Goal: Check status: Check status

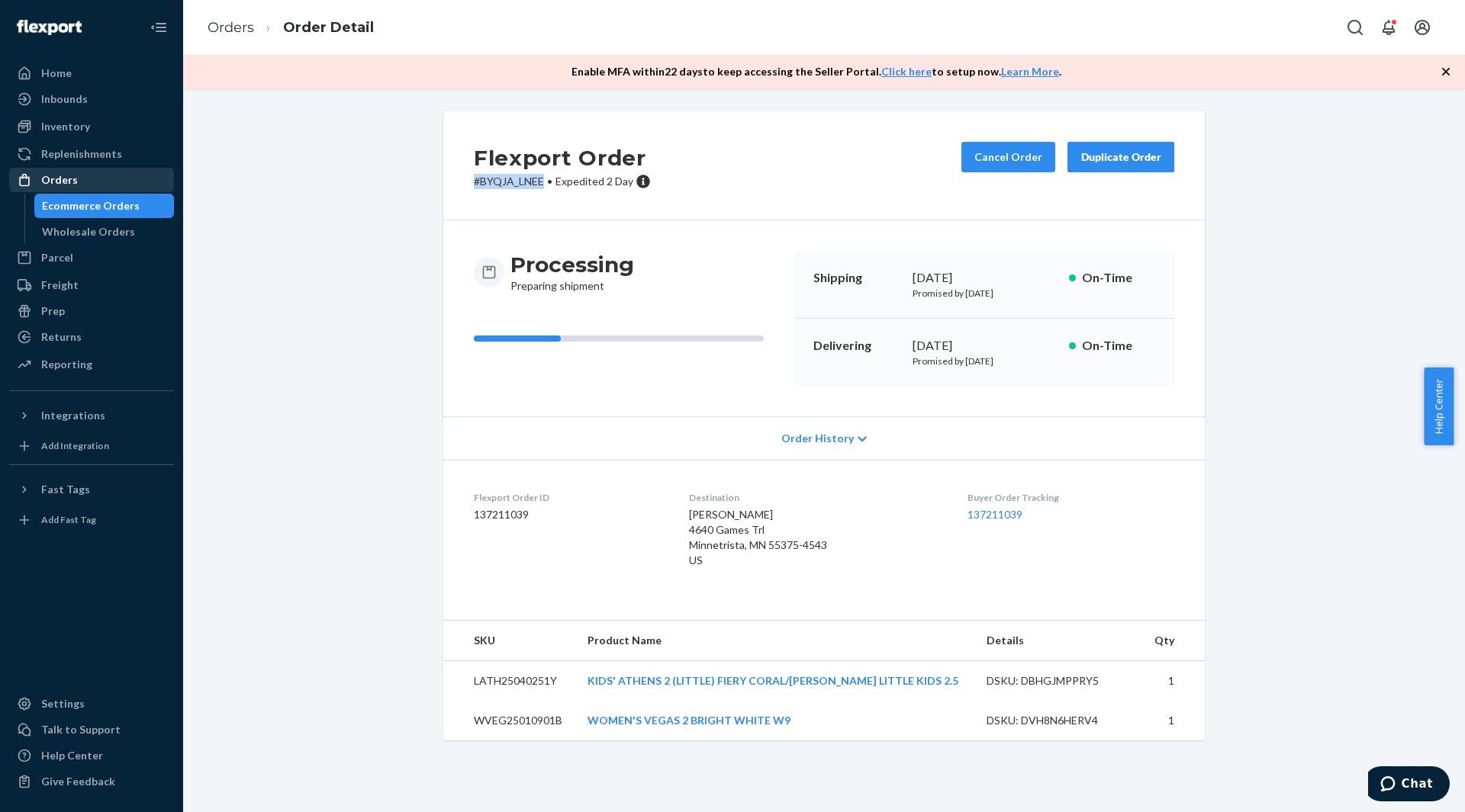
click at [116, 181] on div "Orders" at bounding box center [92, 179] width 162 height 21
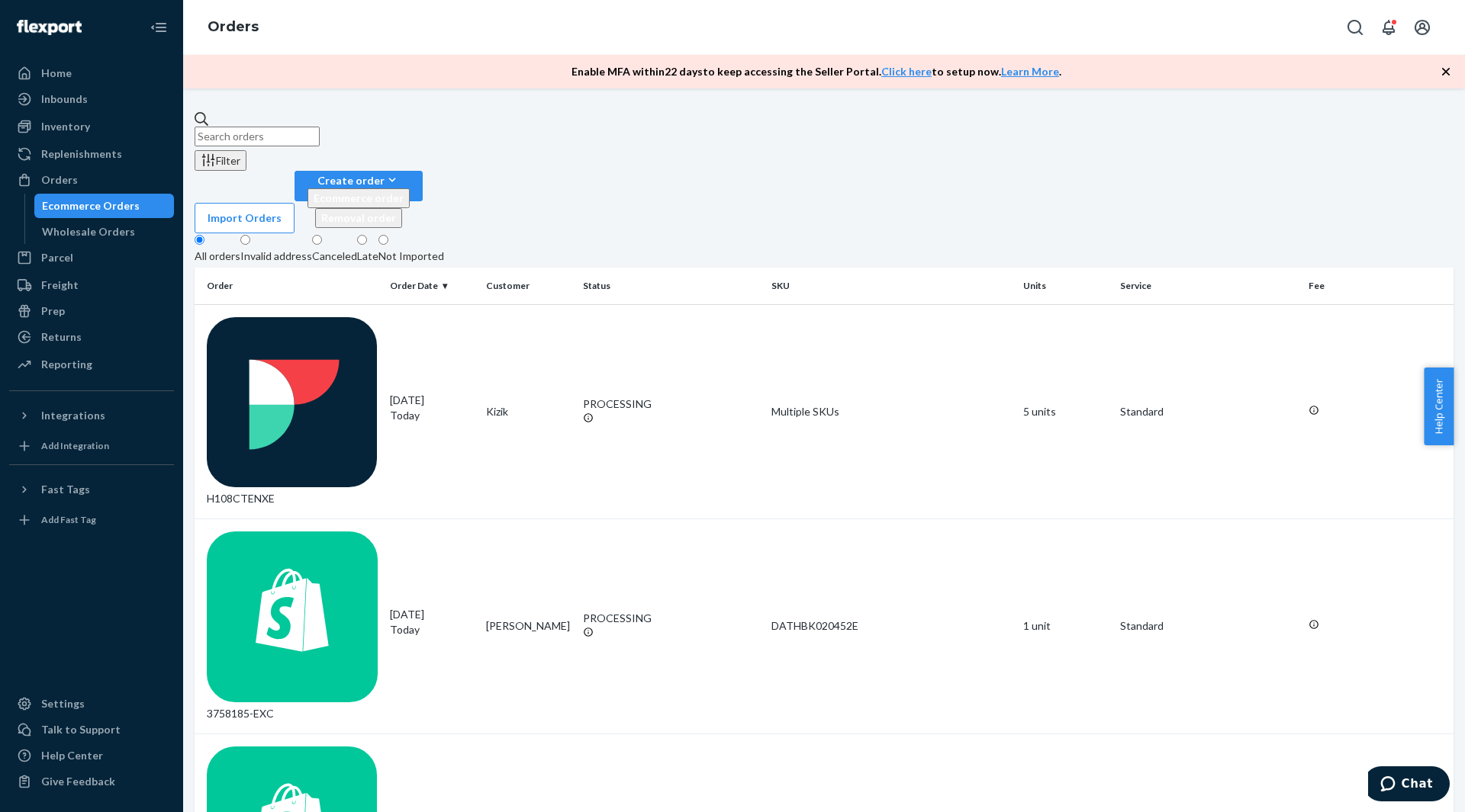
click at [320, 133] on input "text" at bounding box center [257, 136] width 125 height 20
paste input "3698480"
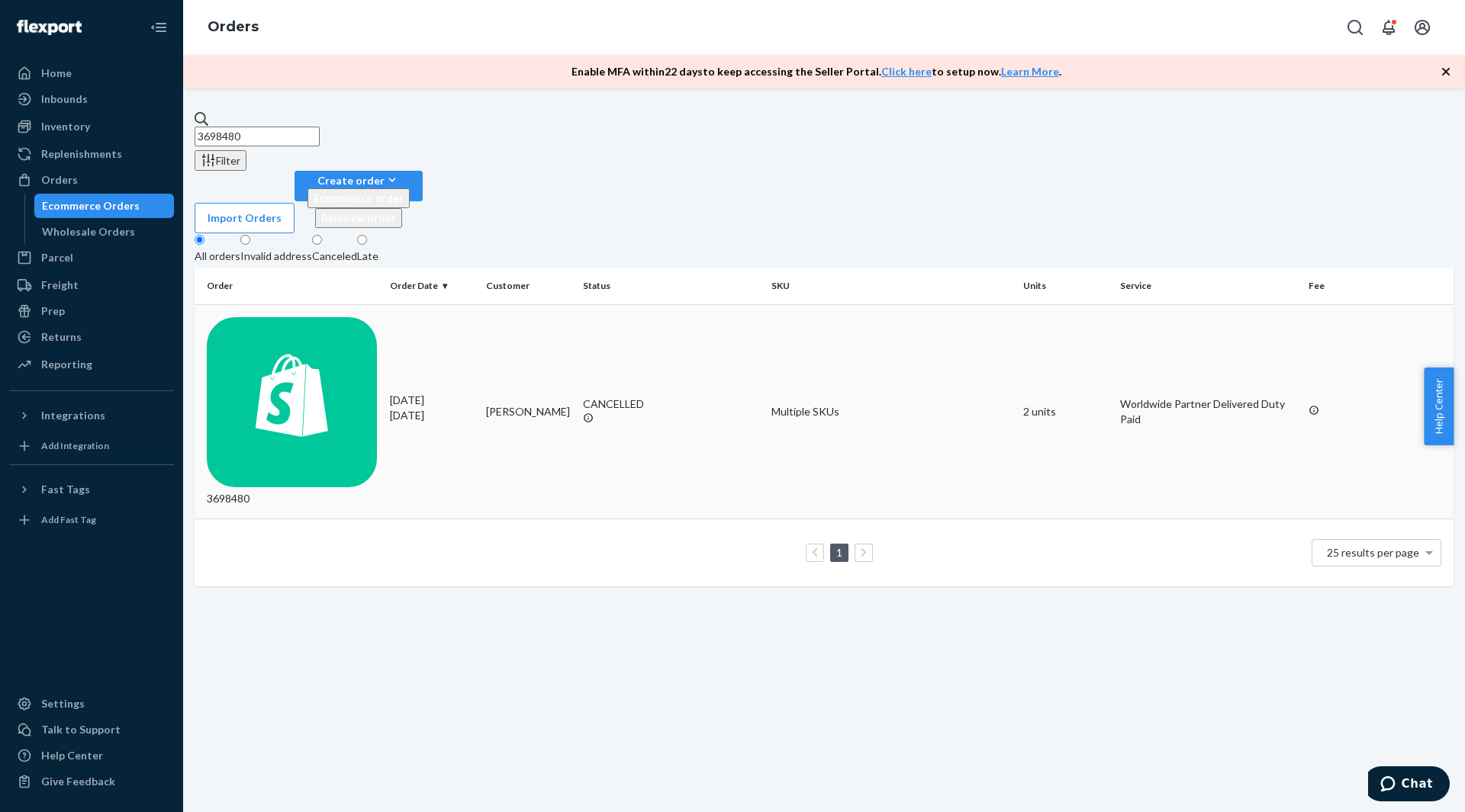
type input "3698480"
click at [358, 304] on td "3698480" at bounding box center [289, 411] width 189 height 215
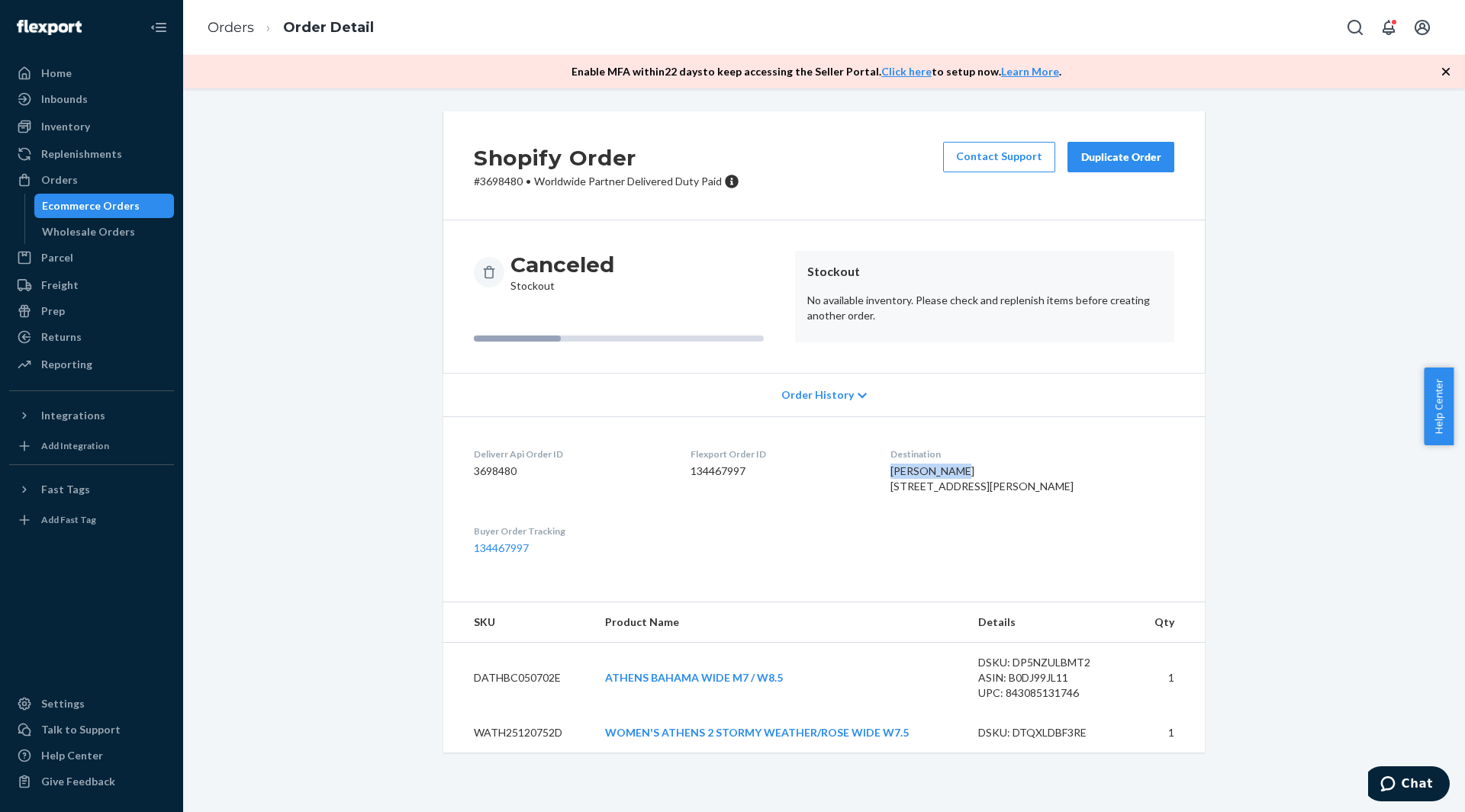
drag, startPoint x: 995, startPoint y: 474, endPoint x: 930, endPoint y: 473, distance: 65.0
click at [930, 473] on div "[PERSON_NAME] [STREET_ADDRESS][PERSON_NAME]" at bounding box center [1032, 479] width 284 height 31
copy span "[PERSON_NAME]"
click at [124, 185] on div "Orders" at bounding box center [92, 179] width 162 height 21
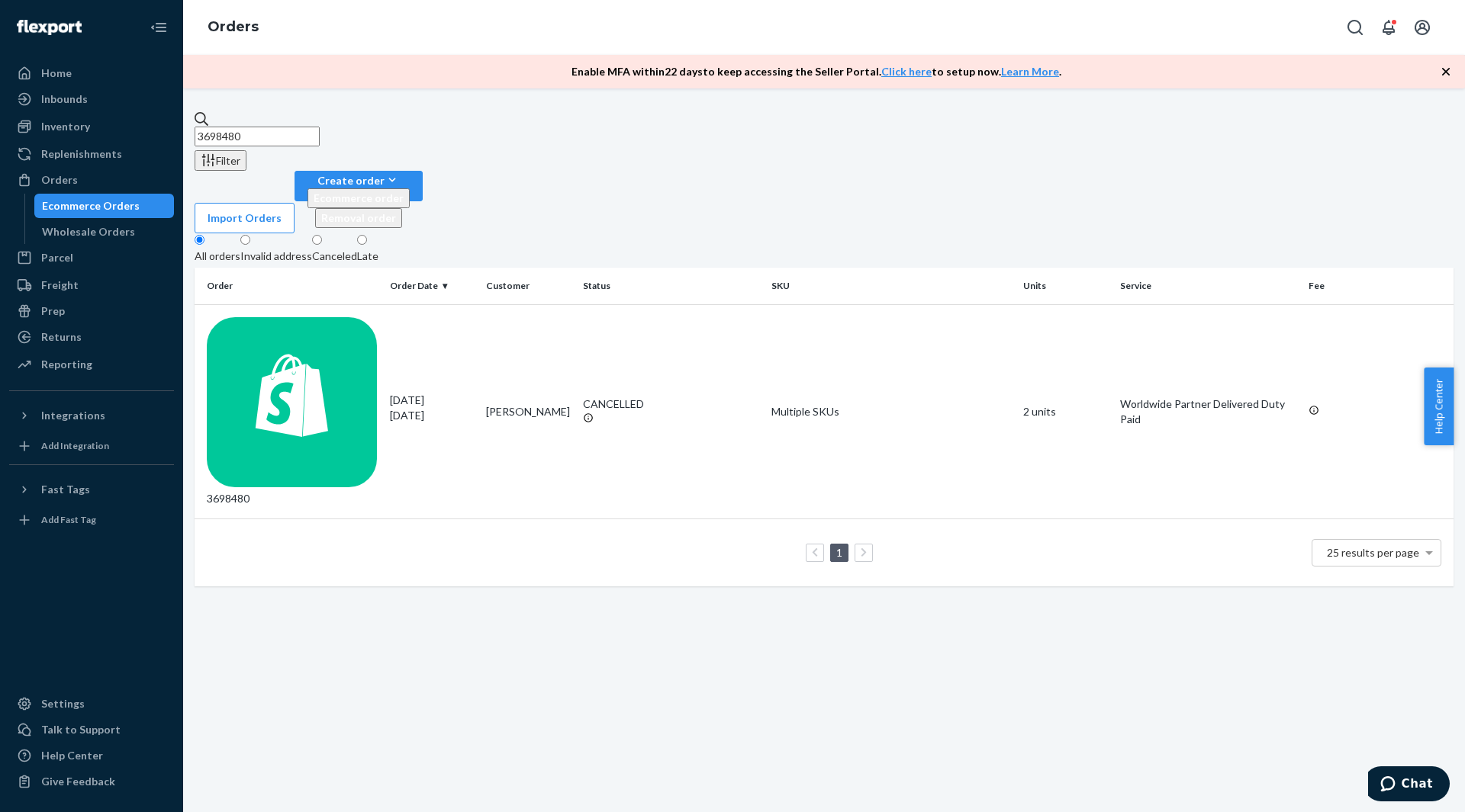
click at [271, 126] on input "3698480" at bounding box center [257, 136] width 125 height 20
paste input "[PERSON_NAME]"
click at [311, 129] on input "[PERSON_NAME]" at bounding box center [257, 136] width 125 height 20
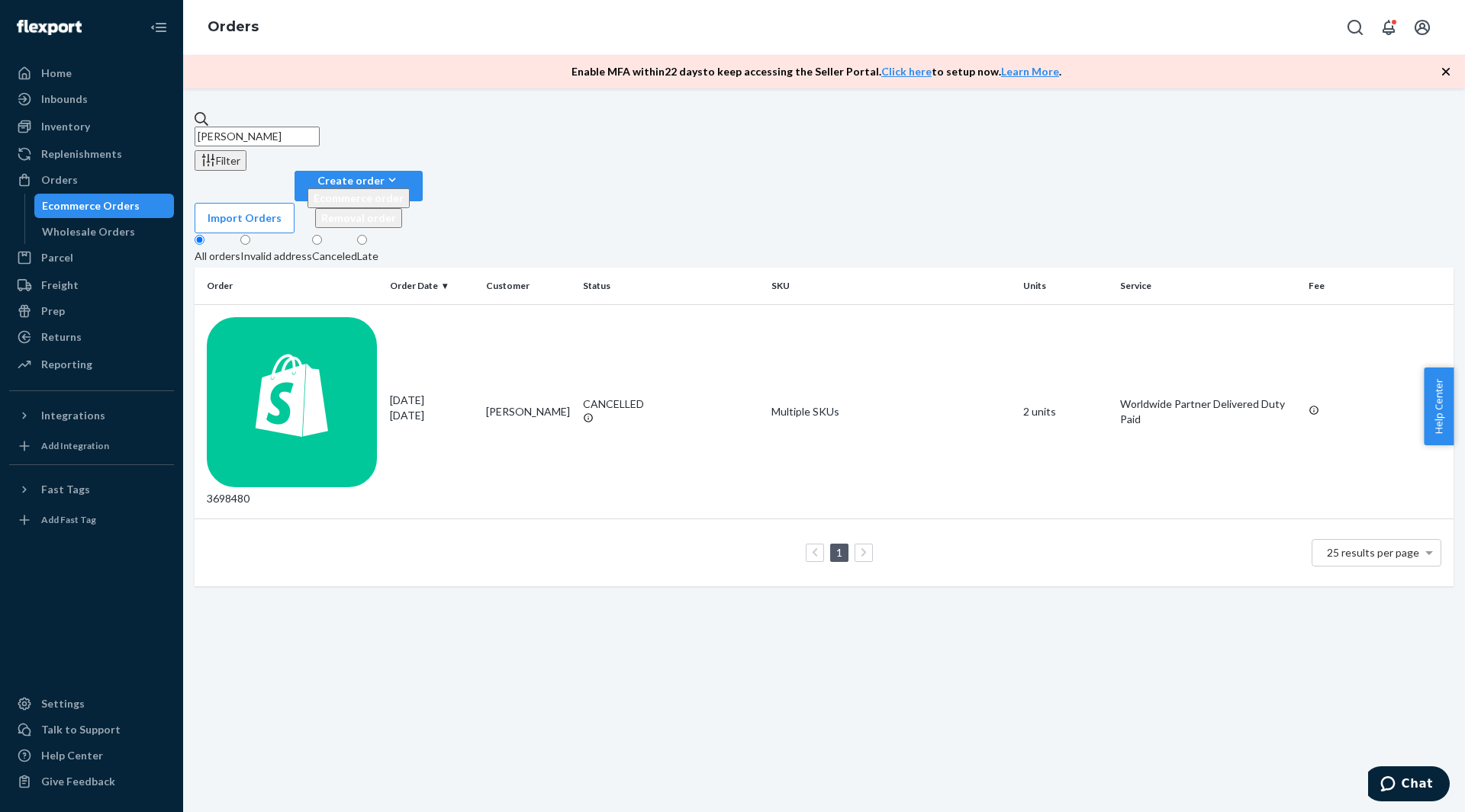
click at [311, 129] on input "[PERSON_NAME]" at bounding box center [257, 136] width 125 height 20
paste input "3756865"
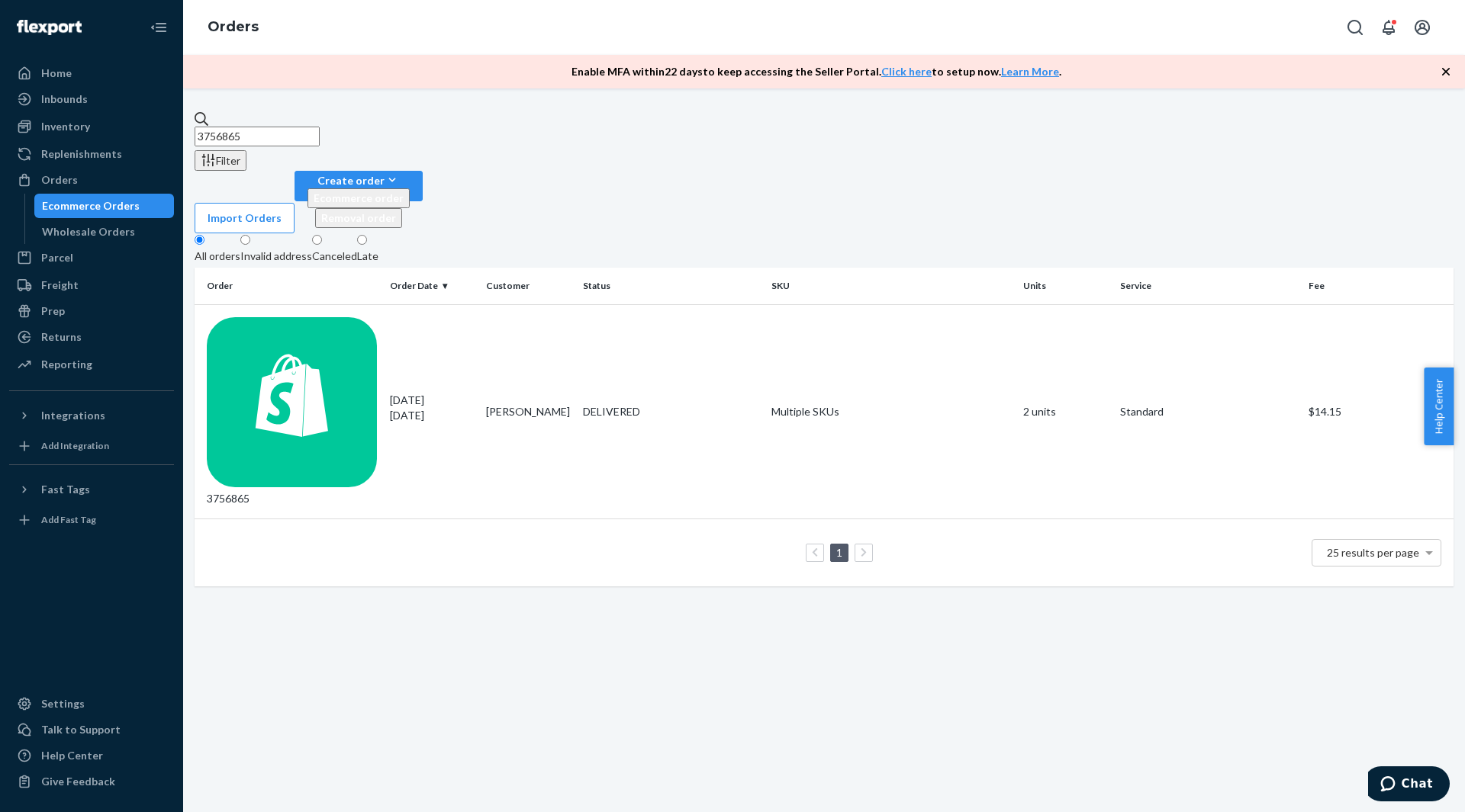
type input "3756865"
click at [331, 317] on div "3756865" at bounding box center [293, 412] width 171 height 190
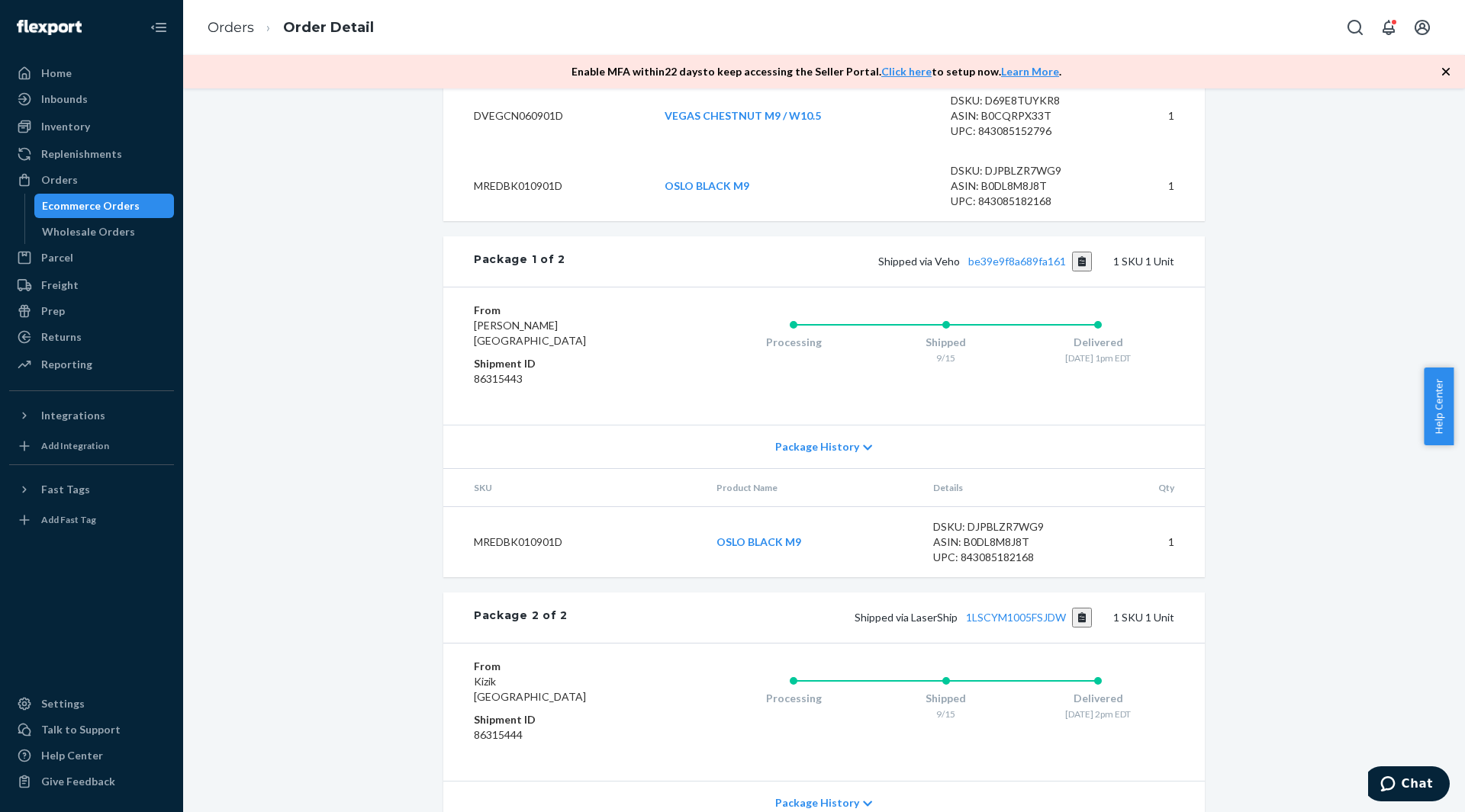
scroll to position [763, 0]
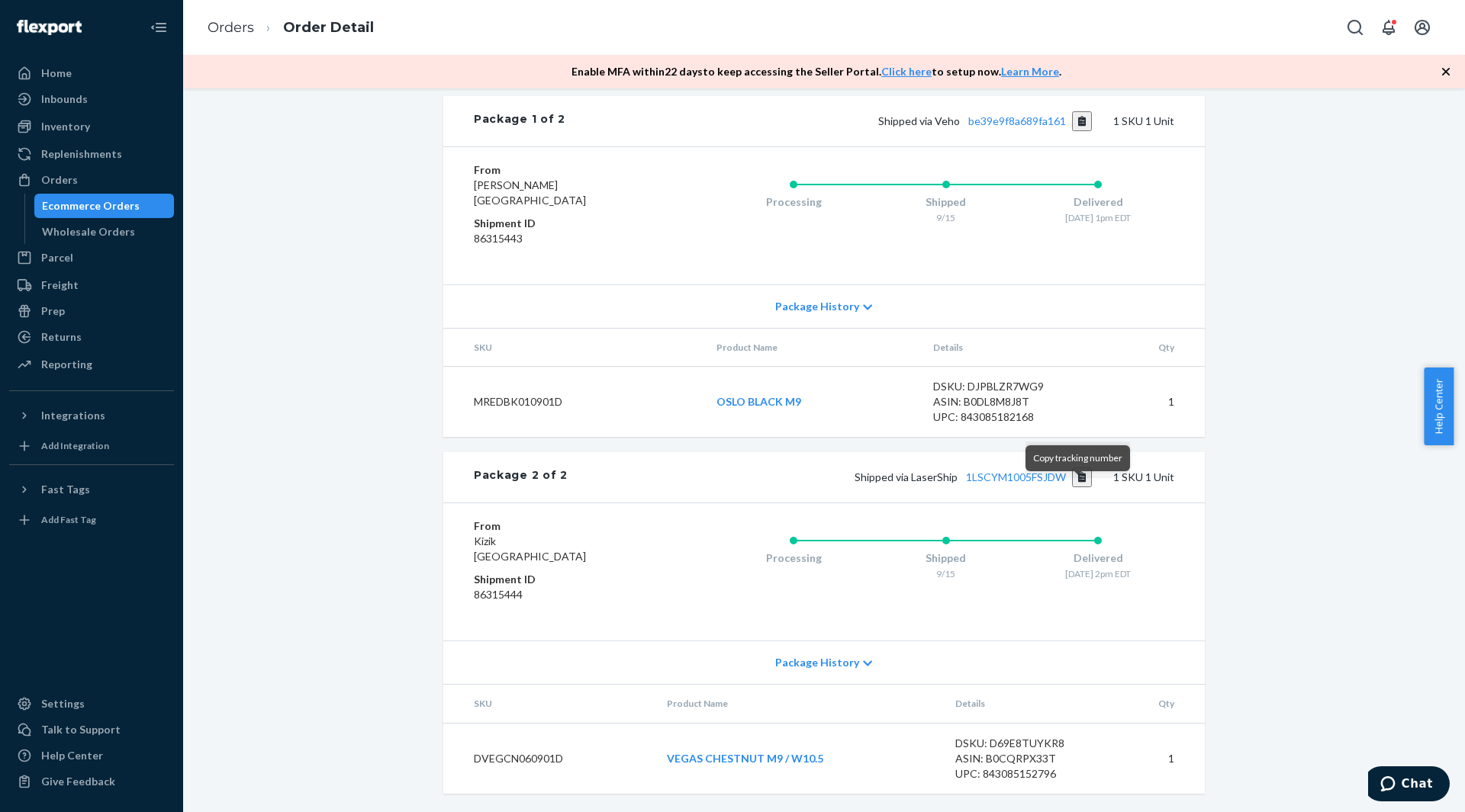
click at [1076, 488] on button "Copy tracking number" at bounding box center [1082, 477] width 20 height 20
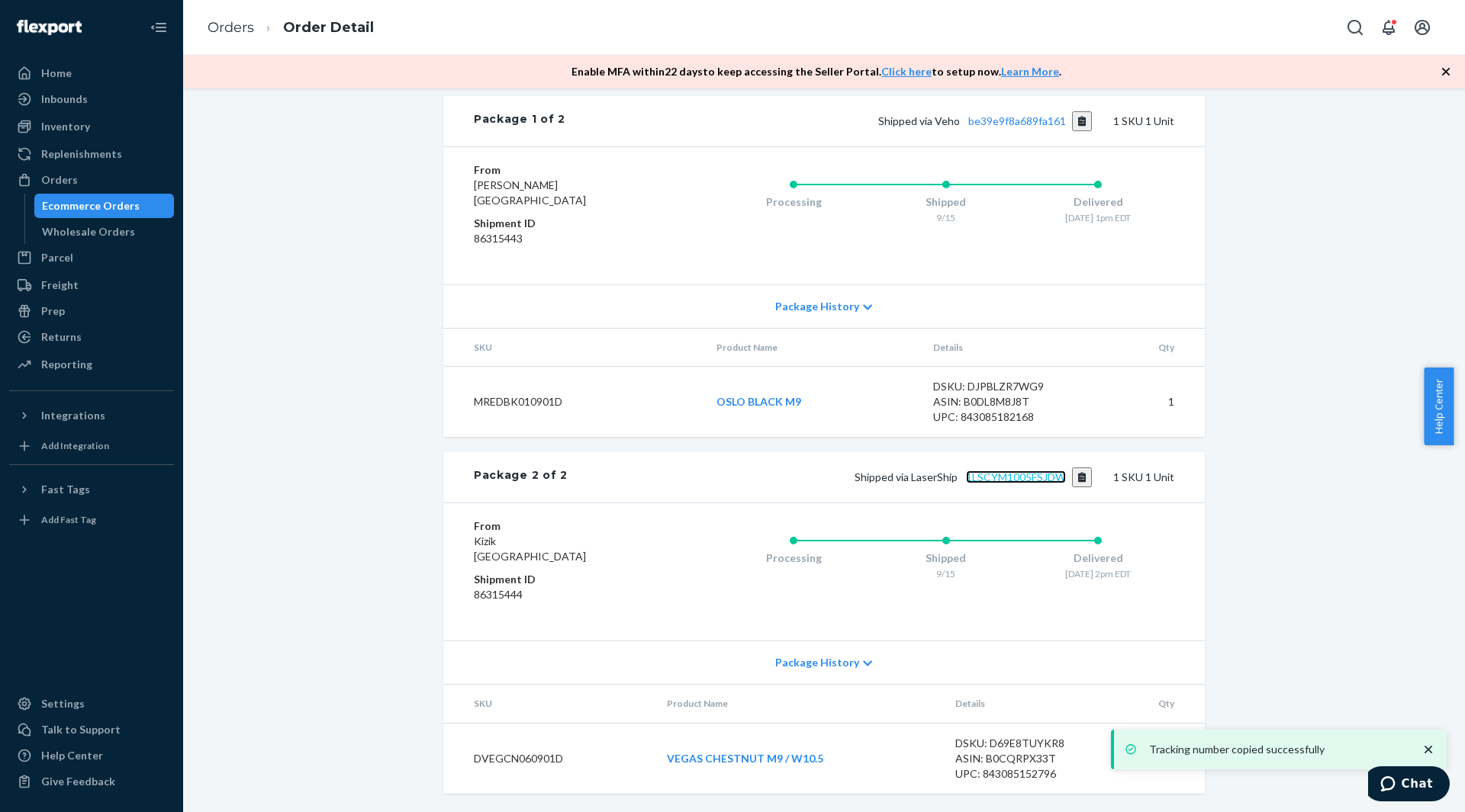
click at [1033, 484] on link "1LSCYM1005FSJDW" at bounding box center [1016, 477] width 100 height 13
